Goal: Transaction & Acquisition: Purchase product/service

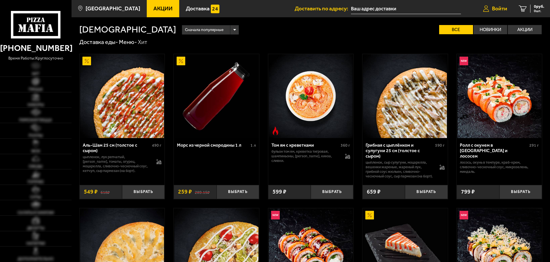
click at [494, 10] on span "Войти" at bounding box center [499, 8] width 15 height 5
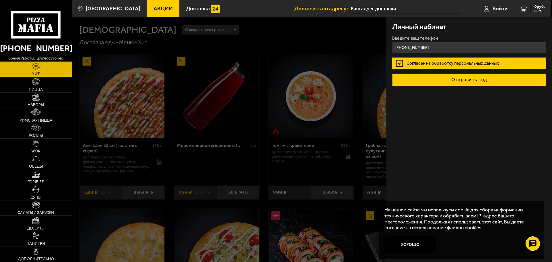
type input "+7 (962) 689-20-00"
click at [498, 81] on button "Отправить код" at bounding box center [469, 79] width 154 height 13
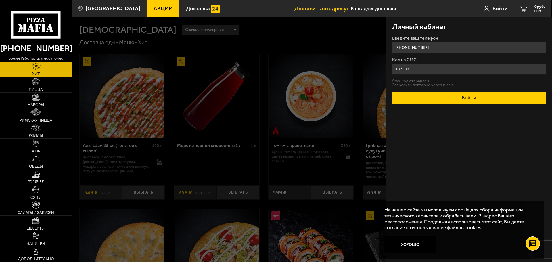
type input "187580"
click at [484, 98] on button "Войти" at bounding box center [469, 97] width 154 height 13
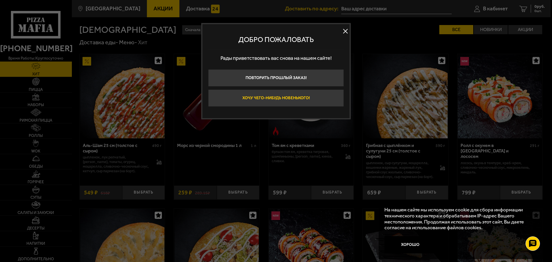
click at [287, 99] on button "Хочу чего-нибудь новенького!" at bounding box center [276, 97] width 136 height 17
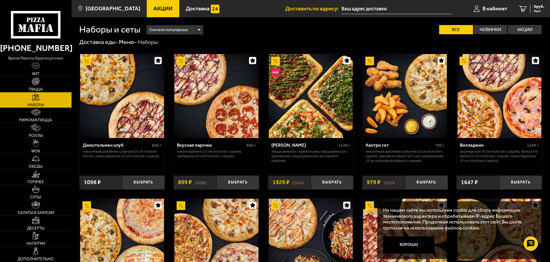
click at [366, 9] on input "text" at bounding box center [397, 8] width 110 height 11
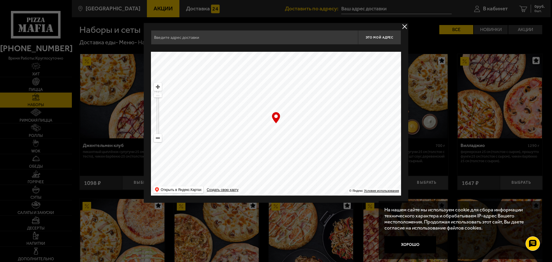
click at [229, 37] on input "text" at bounding box center [254, 37] width 207 height 14
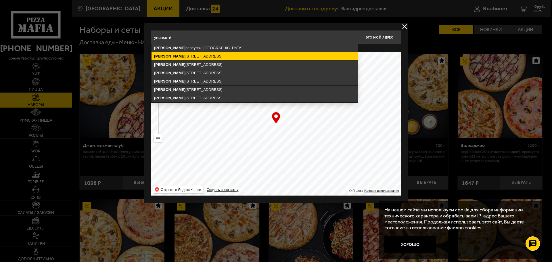
click at [227, 55] on ymaps "Уманский переулок, 71, Санкт-Петербург" at bounding box center [254, 56] width 206 height 8
type input "Санкт-Петербург, Уманский переулок, 71"
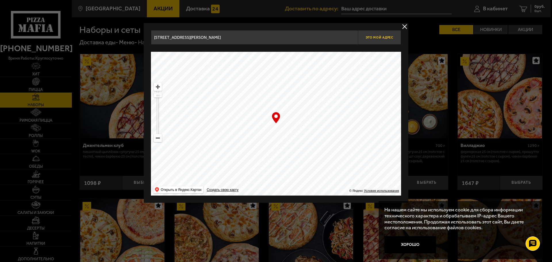
click at [373, 37] on span "Это мой адрес" at bounding box center [380, 38] width 28 height 4
type input "Уманский переулок, 71"
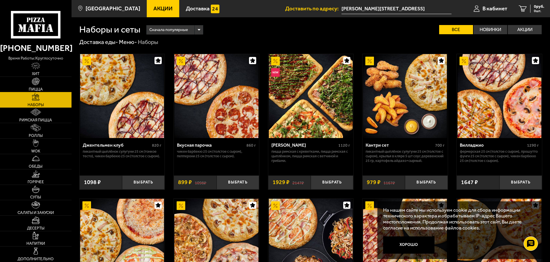
click at [42, 91] on span "Пицца" at bounding box center [36, 89] width 14 height 4
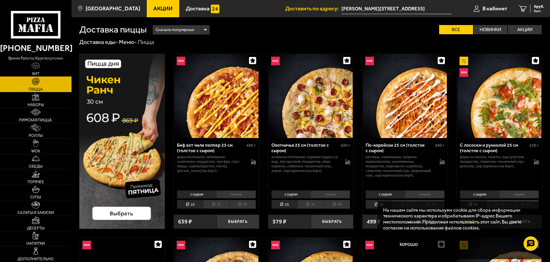
click at [37, 71] on link "Хит" at bounding box center [36, 69] width 72 height 15
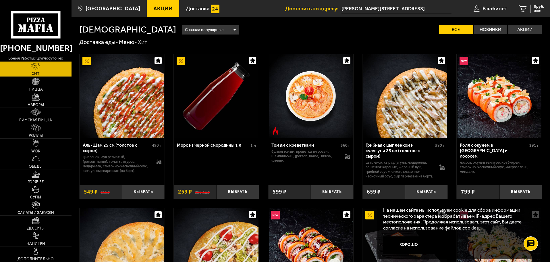
click at [39, 81] on img at bounding box center [35, 81] width 7 height 7
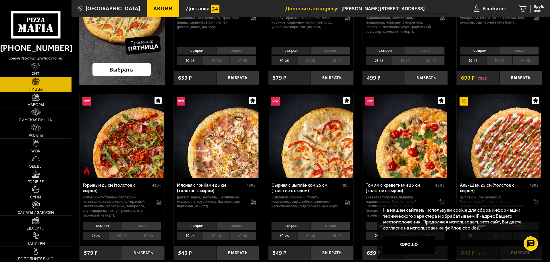
scroll to position [230, 0]
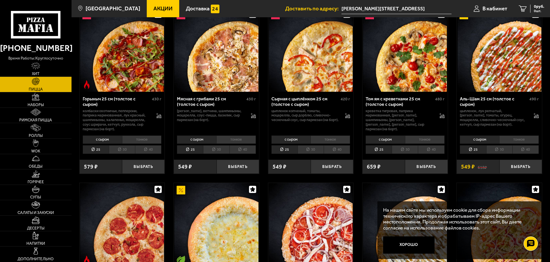
click at [532, 137] on li "тонкое" at bounding box center [520, 139] width 40 height 8
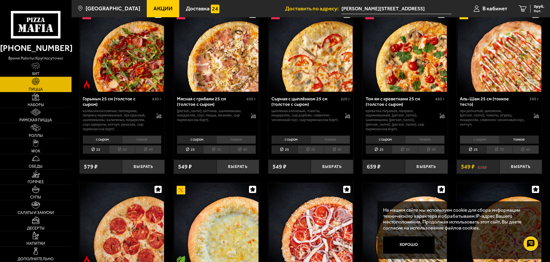
click at [500, 149] on li "30" at bounding box center [500, 149] width 26 height 9
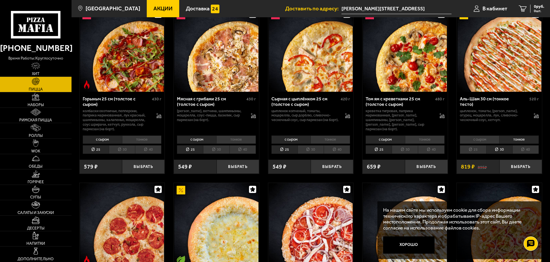
click at [476, 150] on li "25" at bounding box center [473, 149] width 26 height 9
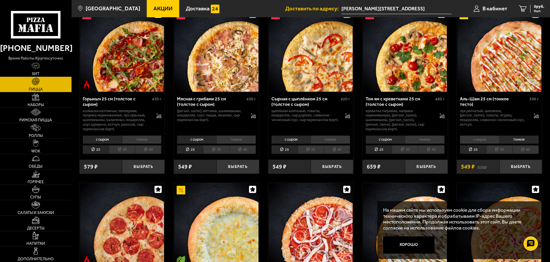
click at [482, 141] on li "с сыром" at bounding box center [479, 139] width 39 height 8
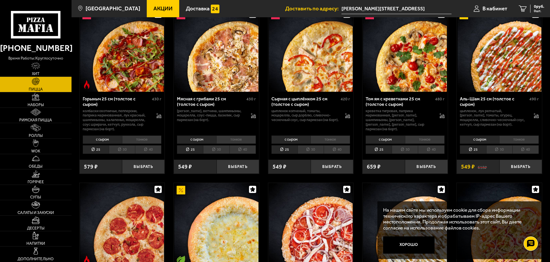
click at [520, 140] on li "тонкое" at bounding box center [520, 139] width 40 height 8
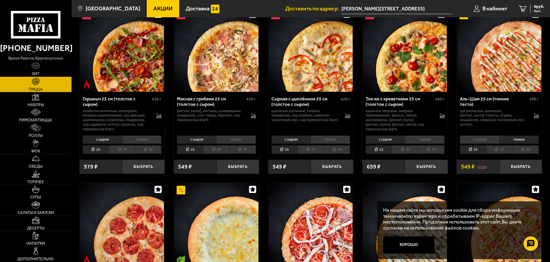
click at [494, 138] on li "с сыром" at bounding box center [479, 139] width 39 height 8
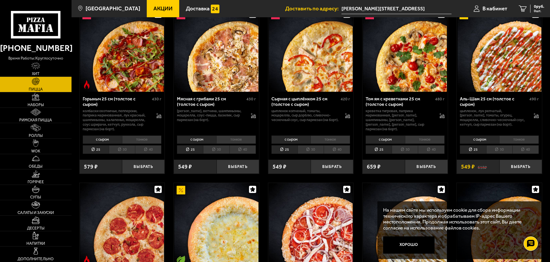
click at [518, 139] on li "тонкое" at bounding box center [520, 139] width 40 height 8
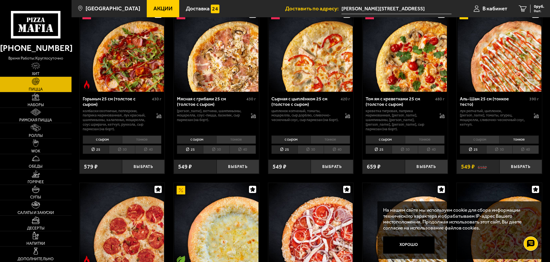
click at [486, 141] on li "с сыром" at bounding box center [479, 139] width 39 height 8
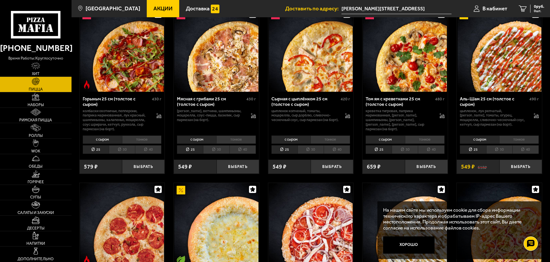
click at [510, 141] on li "тонкое" at bounding box center [520, 139] width 40 height 8
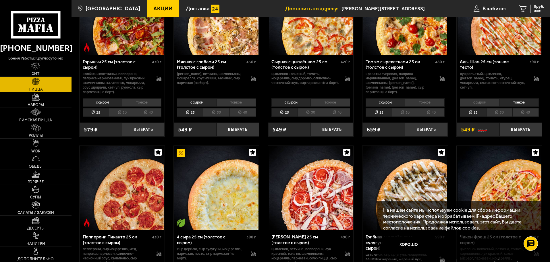
scroll to position [345, 0]
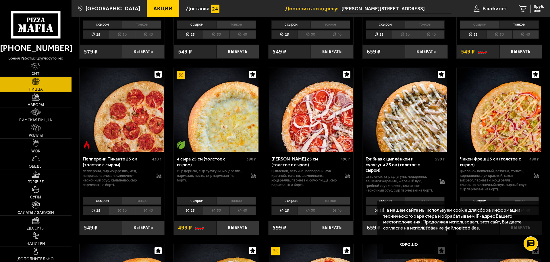
click at [143, 204] on li "тонкое" at bounding box center [142, 201] width 40 height 8
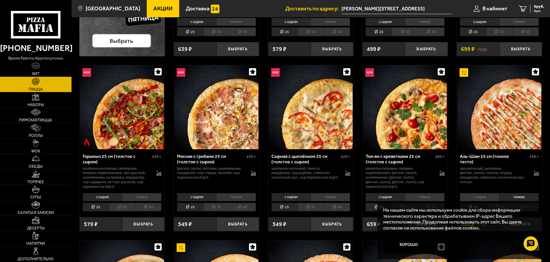
scroll to position [259, 0]
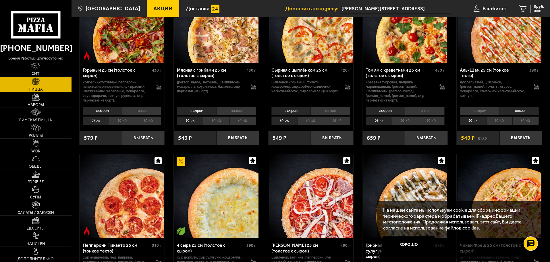
click at [495, 122] on li "30" at bounding box center [500, 120] width 26 height 9
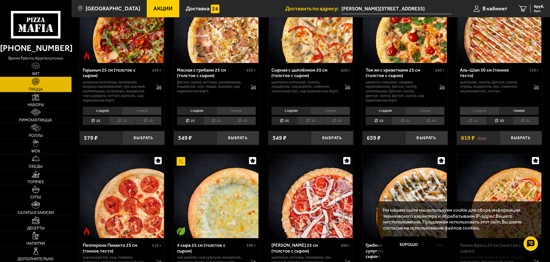
click at [471, 123] on li "25" at bounding box center [473, 120] width 26 height 9
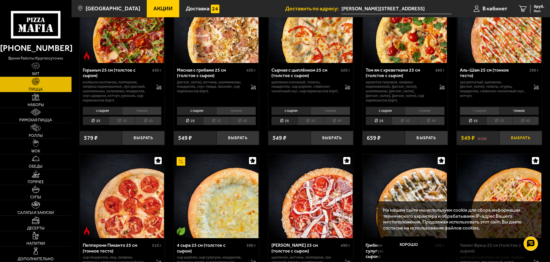
click at [525, 141] on button "Выбрать" at bounding box center [521, 138] width 43 height 14
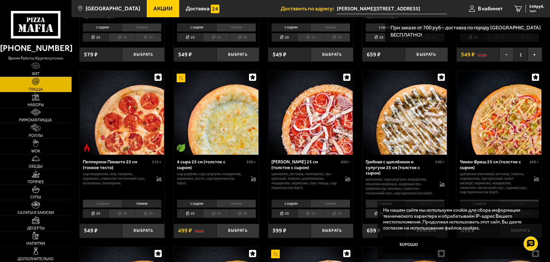
scroll to position [345, 0]
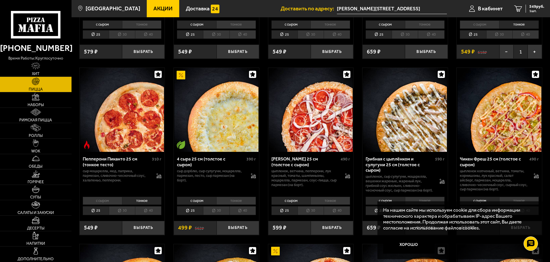
click at [100, 205] on li "с сыром" at bounding box center [102, 201] width 39 height 8
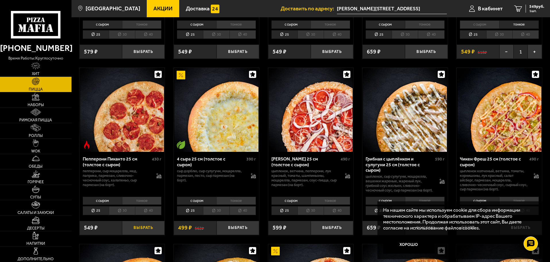
click at [152, 233] on button "Выбрать" at bounding box center [143, 228] width 43 height 14
click at [532, 11] on span "2 шт." at bounding box center [535, 10] width 17 height 3
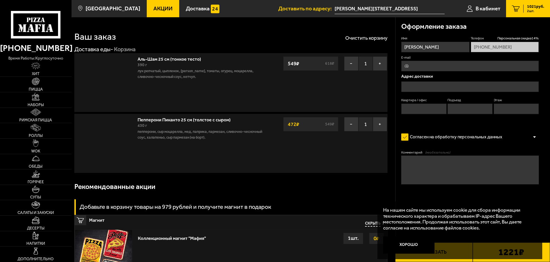
type input "Уманский переулок, 71"
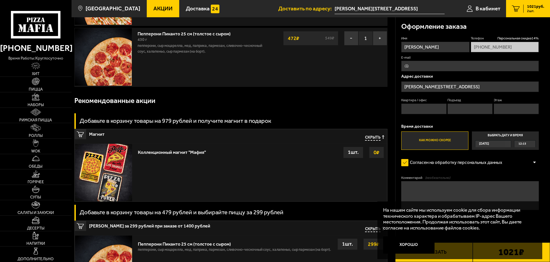
scroll to position [86, 0]
click at [412, 243] on button "Хорошо" at bounding box center [409, 244] width 52 height 17
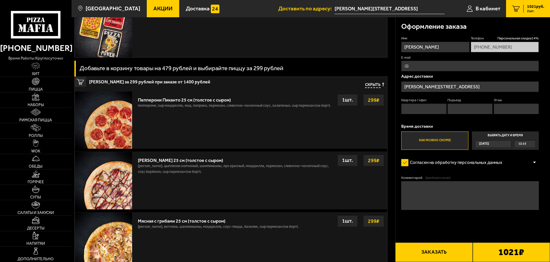
click at [431, 251] on button "Заказать" at bounding box center [434, 252] width 77 height 20
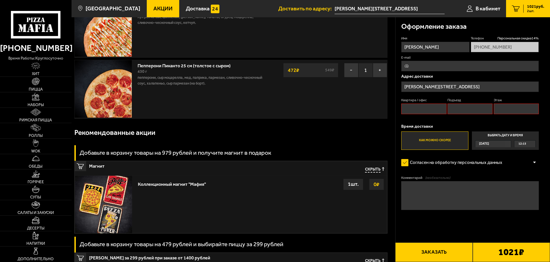
scroll to position [49, 0]
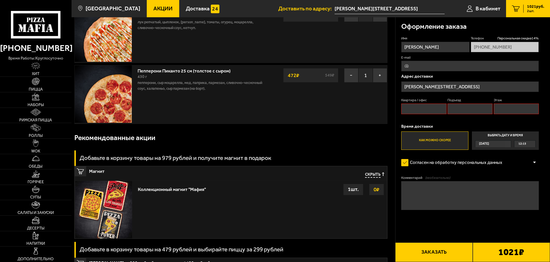
click at [426, 110] on input "Квартира / офис" at bounding box center [424, 108] width 45 height 11
click at [467, 109] on input "Подъезд" at bounding box center [470, 108] width 45 height 11
click at [506, 108] on input "Этаж" at bounding box center [516, 108] width 45 height 11
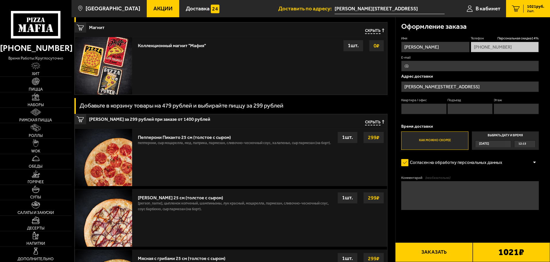
click at [436, 256] on button "Заказать" at bounding box center [434, 252] width 77 height 20
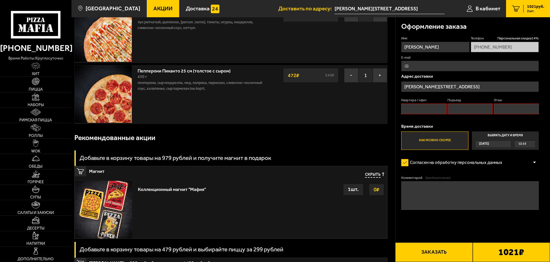
click at [417, 101] on label "Квартира / офис" at bounding box center [424, 100] width 45 height 5
click at [417, 103] on input "Квартира / офис" at bounding box center [424, 108] width 45 height 11
click at [419, 105] on input "Квартира / офис" at bounding box center [424, 108] width 45 height 11
click at [463, 109] on input "Подъезд" at bounding box center [470, 108] width 45 height 11
click at [415, 110] on input "Квартира / офис" at bounding box center [424, 108] width 45 height 11
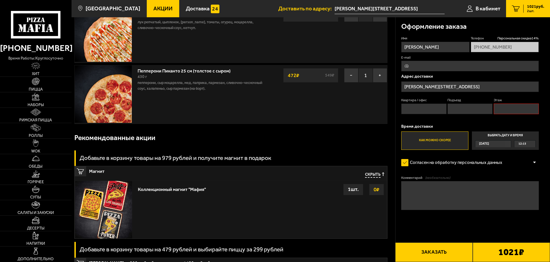
click at [449, 111] on input "Подъезд" at bounding box center [470, 108] width 45 height 11
click at [433, 111] on input "Квартира / офис" at bounding box center [424, 108] width 45 height 11
click at [424, 109] on input "Квартира / офис" at bounding box center [424, 108] width 45 height 11
click at [425, 110] on input "Квартира / офис" at bounding box center [424, 108] width 45 height 11
click at [427, 110] on input "Квартира / офис" at bounding box center [424, 108] width 45 height 11
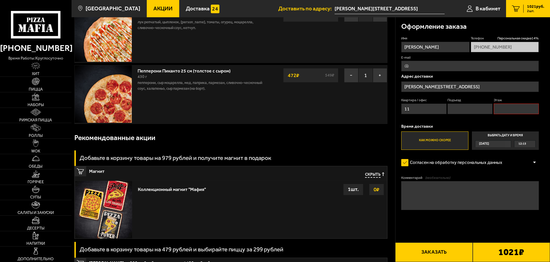
type input "1"
type input "0"
click at [464, 103] on label "Подъезд" at bounding box center [470, 100] width 45 height 5
click at [464, 103] on input "Подъезд" at bounding box center [470, 108] width 45 height 11
click at [469, 111] on input "Подъезд" at bounding box center [470, 108] width 45 height 11
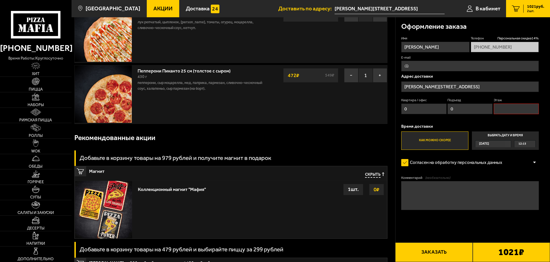
type input "0"
click at [513, 114] on input "Этаж" at bounding box center [516, 108] width 45 height 11
type input "0"
click at [438, 256] on button "Заказать" at bounding box center [434, 252] width 77 height 20
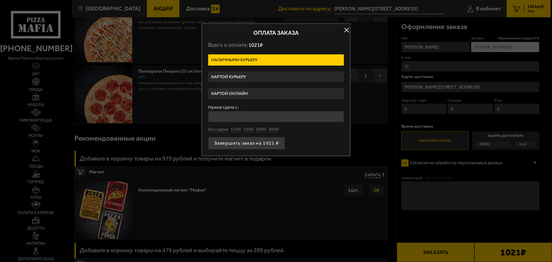
click at [233, 92] on label "Картой онлайн" at bounding box center [276, 93] width 136 height 11
click at [0, 0] on input "Картой онлайн" at bounding box center [0, 0] width 0 height 0
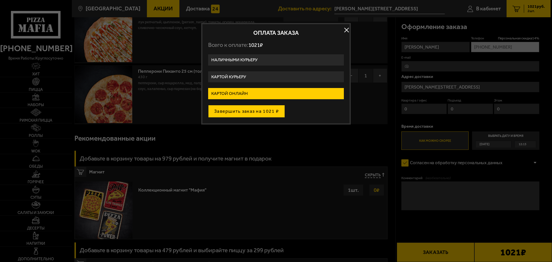
click at [259, 110] on button "Завершить заказ на 1021 ₽" at bounding box center [246, 111] width 77 height 13
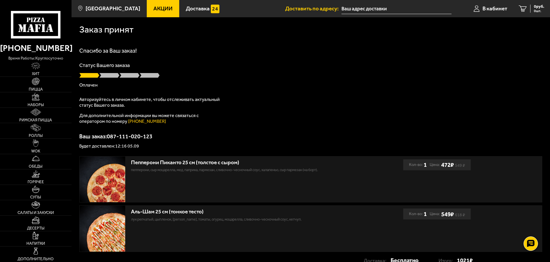
click at [390, 89] on div "Спасибо за Ваш заказ! Статус Вашего заказа [PERSON_NAME] Авторизуйтесь в личном…" at bounding box center [310, 98] width 463 height 101
